Goal: Task Accomplishment & Management: Manage account settings

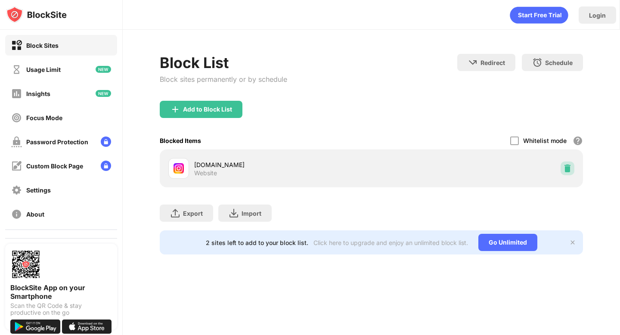
click at [563, 170] on div at bounding box center [568, 169] width 14 height 14
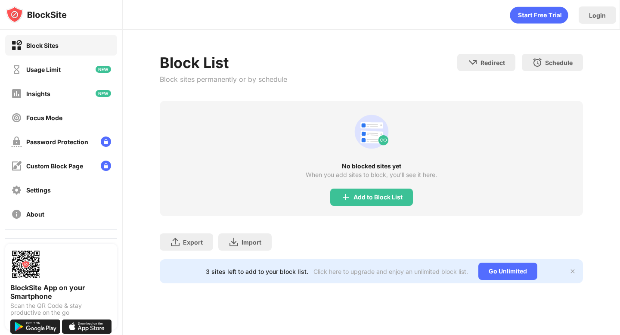
click at [369, 207] on div "No blocked sites yet When you add sites to block, you’ll see it here. Add to Bl…" at bounding box center [371, 158] width 423 height 115
click at [369, 197] on div "Add to Block List" at bounding box center [378, 197] width 49 height 7
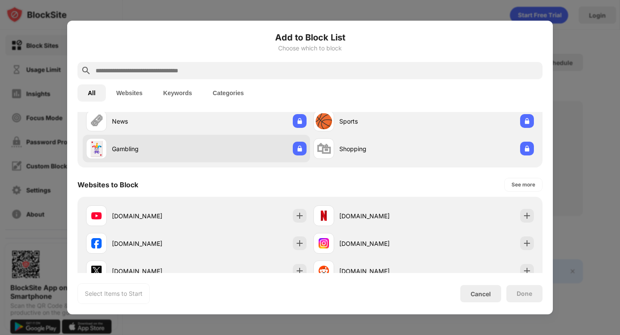
scroll to position [143, 0]
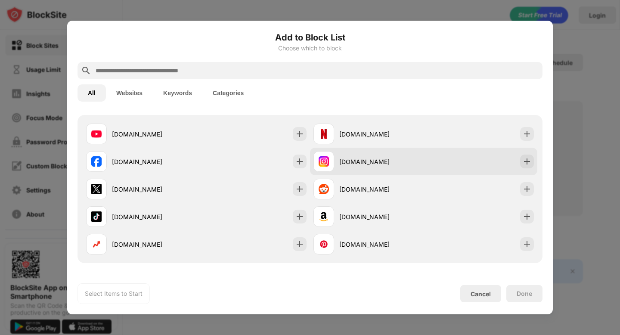
click at [345, 166] on div "instagram.com" at bounding box center [369, 161] width 110 height 21
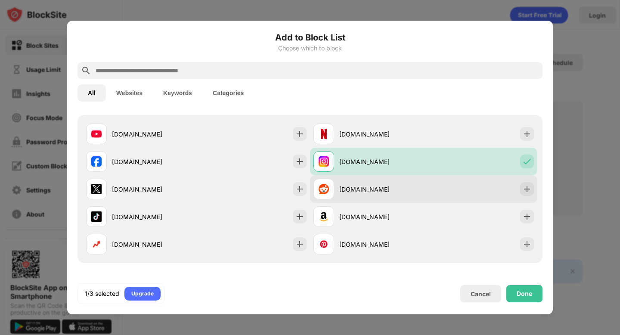
click at [327, 193] on img at bounding box center [324, 189] width 10 height 10
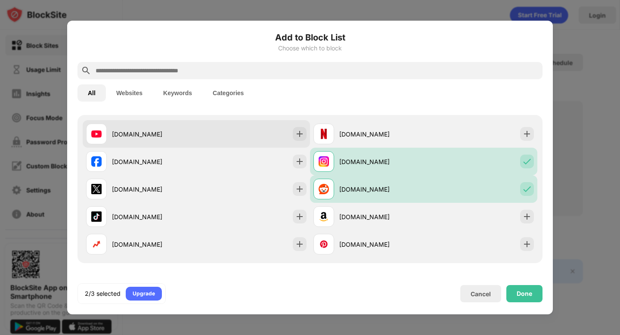
click at [211, 140] on div "youtube.com" at bounding box center [196, 134] width 227 height 28
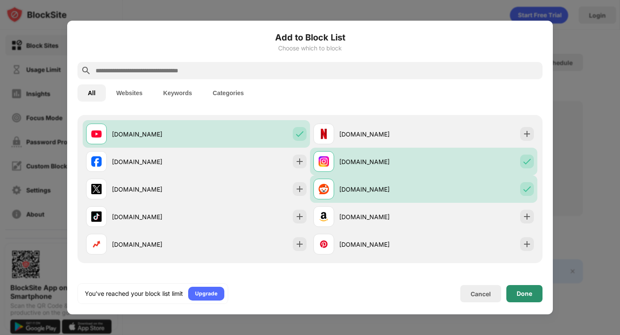
click at [528, 286] on div "Done" at bounding box center [525, 293] width 36 height 17
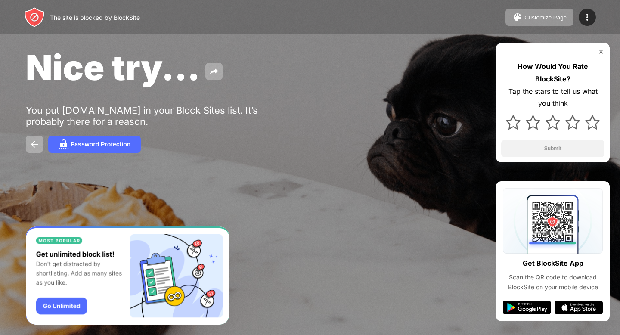
click at [309, 173] on div "Nice try... You put [DOMAIN_NAME] in your Block Sites list. It’s probably there…" at bounding box center [310, 99] width 620 height 199
